Goal: Check status: Check status

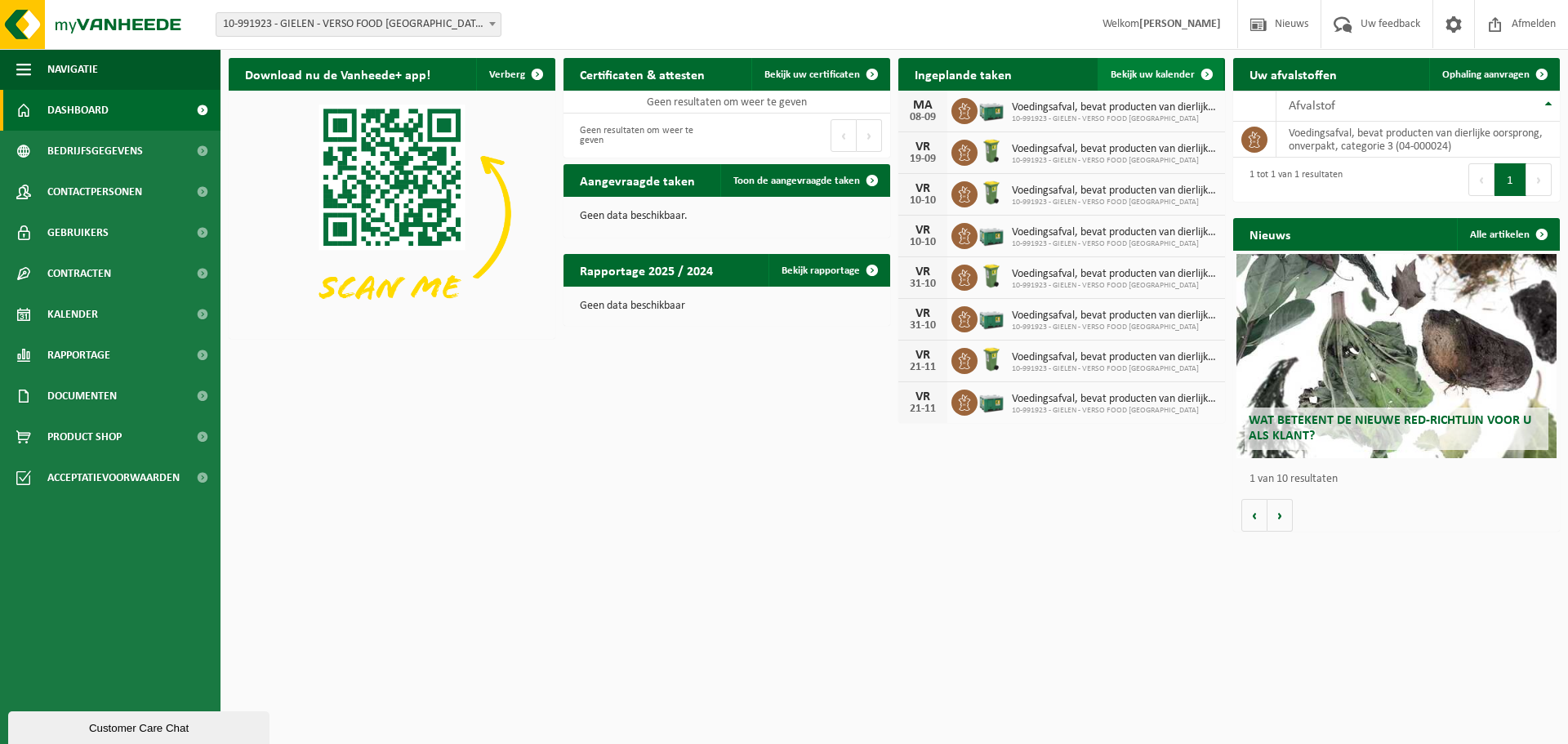
click at [1166, 77] on span "Bekijk uw kalender" at bounding box center [1153, 75] width 84 height 10
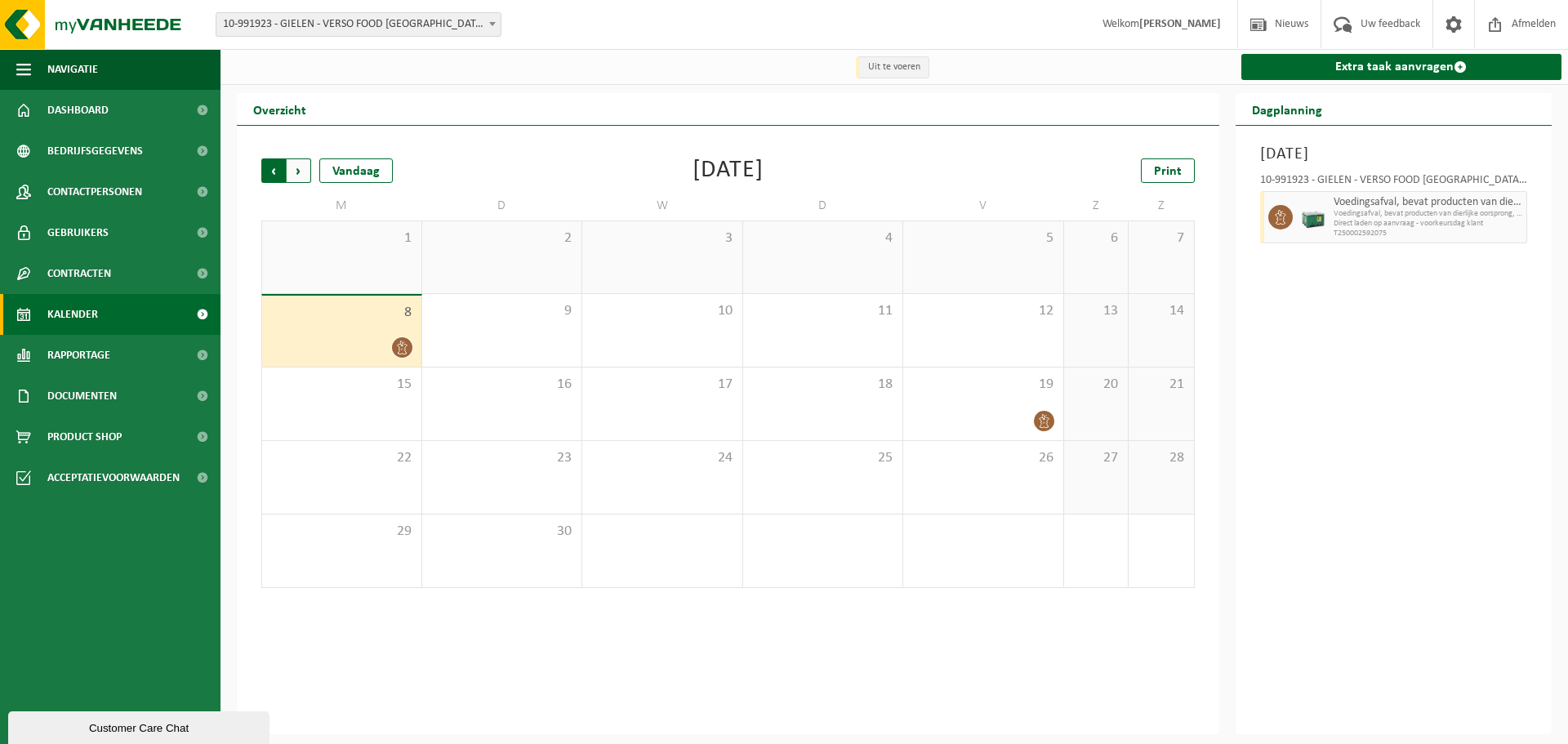
click at [304, 173] on span "Volgende" at bounding box center [299, 171] width 24 height 24
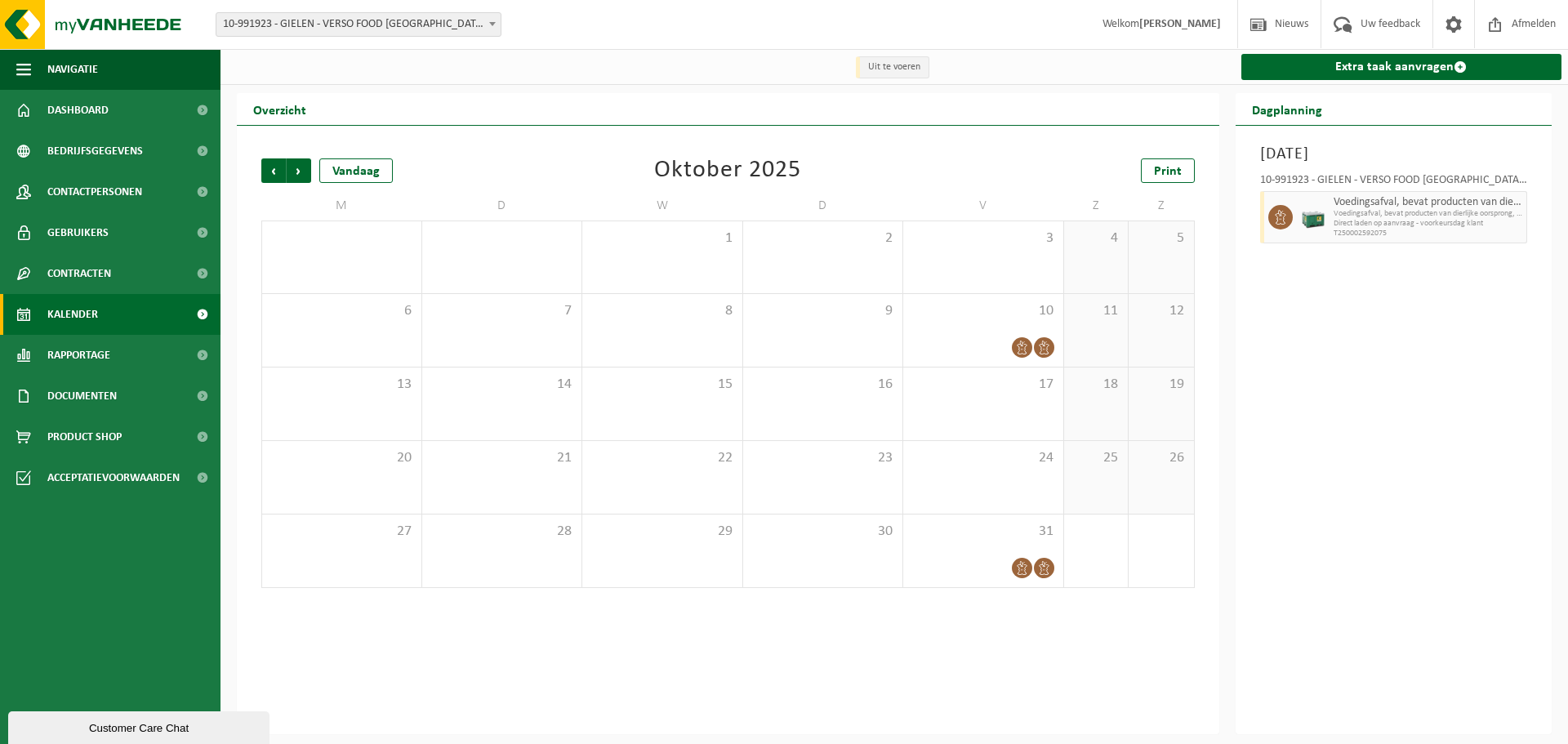
click at [304, 173] on span "Volgende" at bounding box center [299, 171] width 24 height 24
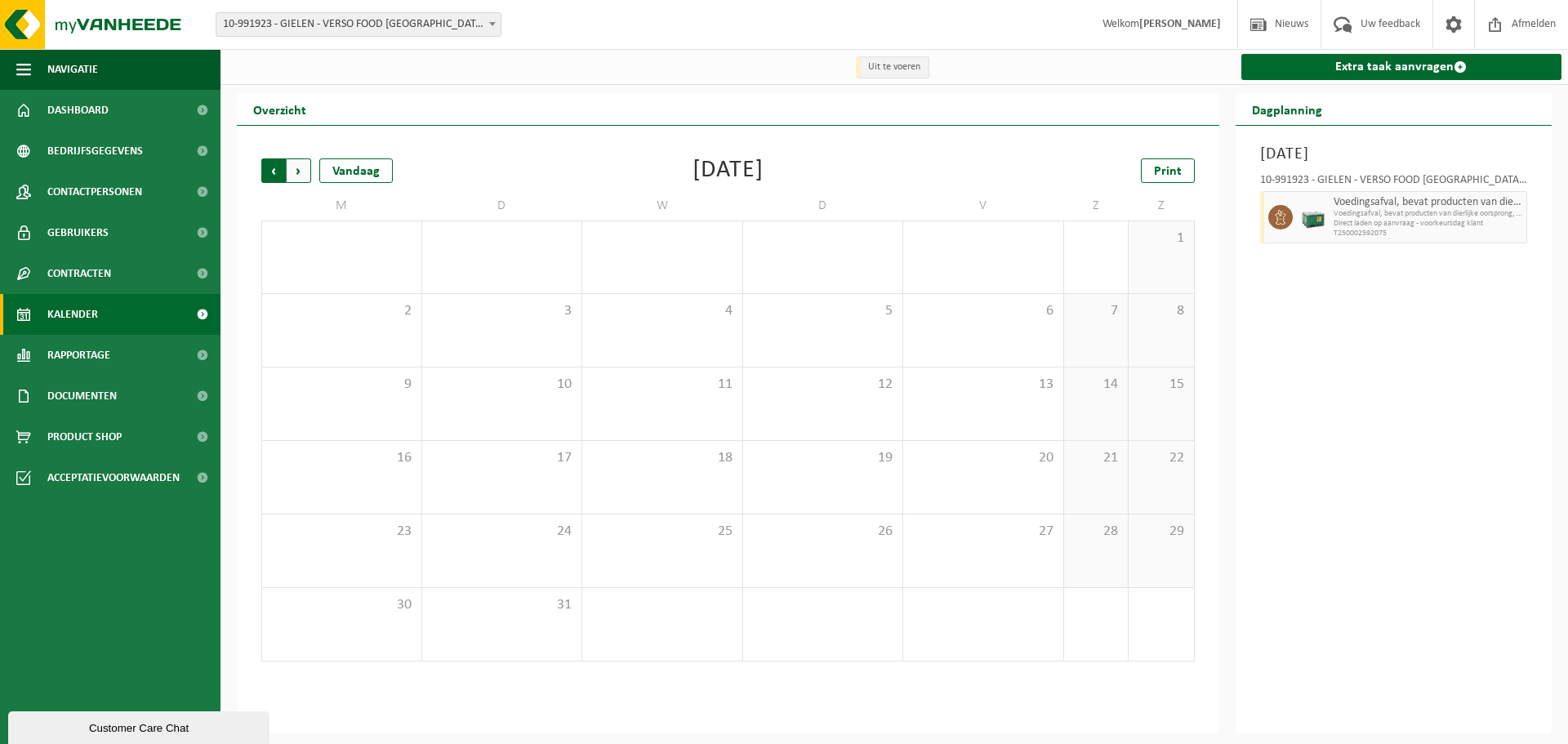
click at [304, 171] on span "Volgende" at bounding box center [299, 171] width 24 height 24
click at [273, 176] on span "Vorige" at bounding box center [273, 171] width 24 height 24
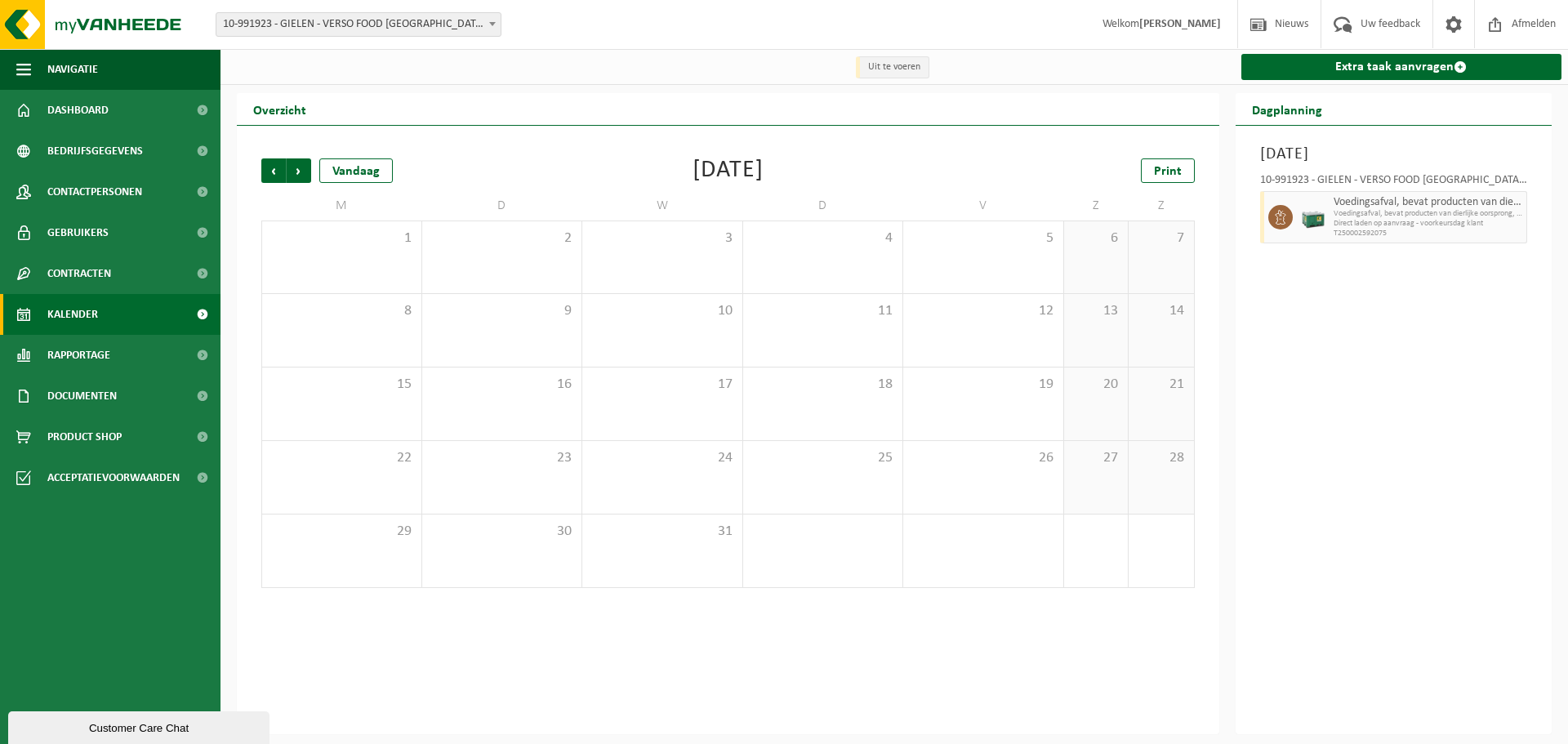
click at [273, 176] on span "Vorige" at bounding box center [273, 171] width 24 height 24
click at [274, 173] on span "Vorige" at bounding box center [273, 171] width 24 height 24
